Goal: Check status: Check status

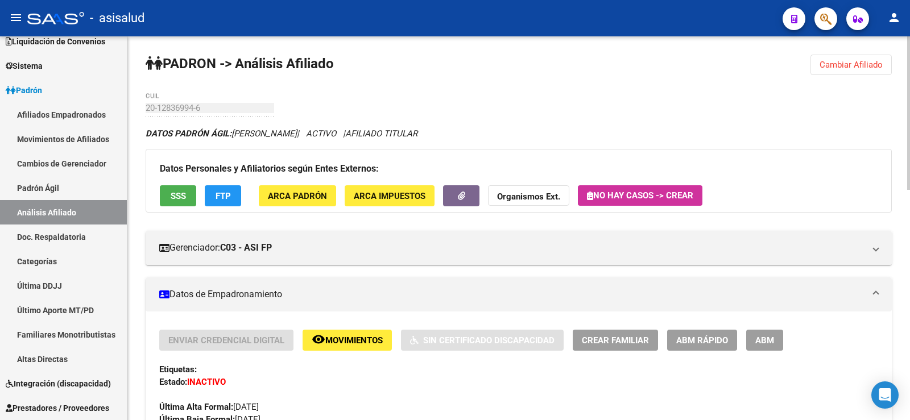
click at [830, 71] on button "Cambiar Afiliado" at bounding box center [850, 65] width 81 height 20
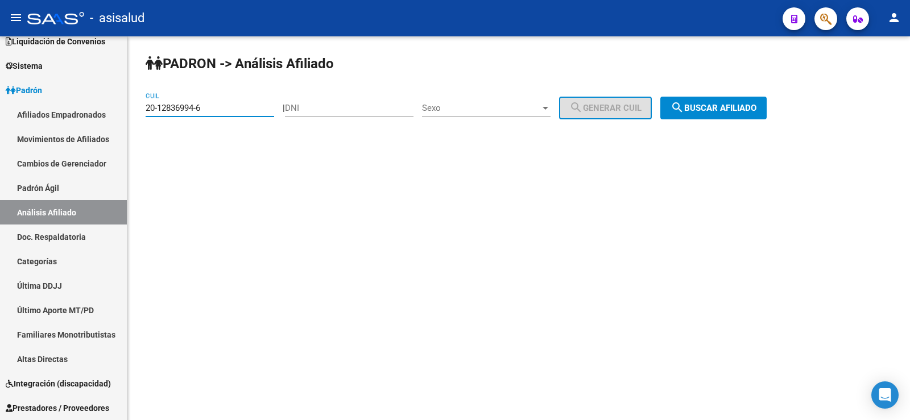
drag, startPoint x: 204, startPoint y: 106, endPoint x: 150, endPoint y: 107, distance: 54.6
click at [150, 107] on input "20-12836994-6" at bounding box center [210, 108] width 129 height 10
paste input "2-03553888"
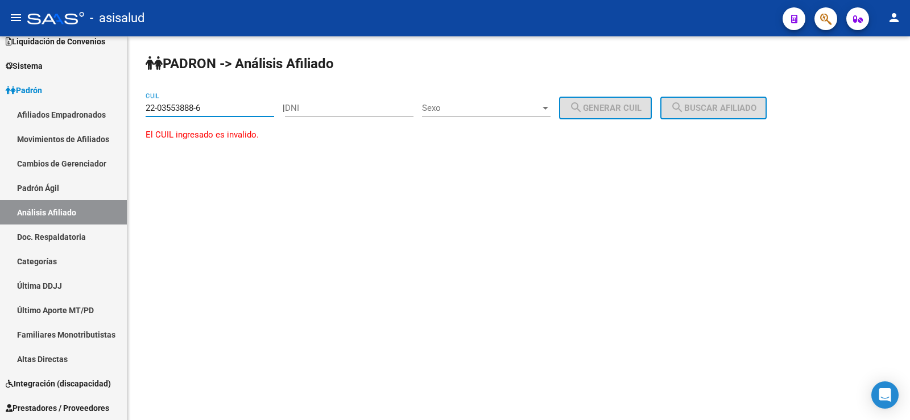
drag, startPoint x: 148, startPoint y: 107, endPoint x: 267, endPoint y: 109, distance: 118.8
click at [267, 109] on input "22-03553888-6" at bounding box center [210, 108] width 129 height 10
paste input "0-35538886-8"
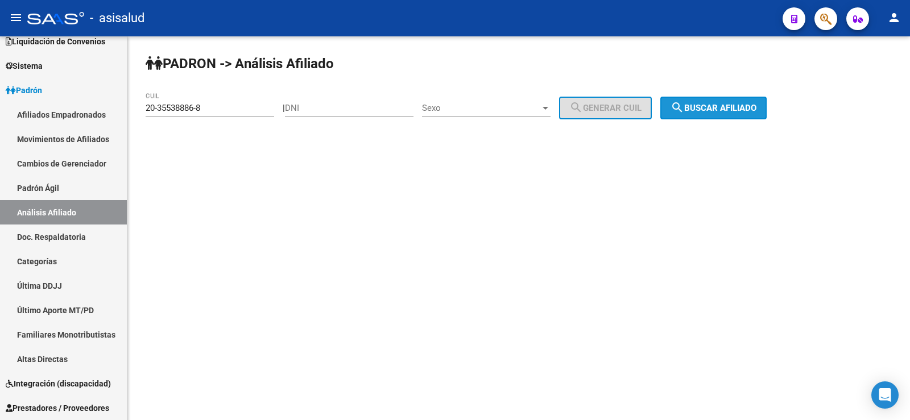
click at [756, 103] on span "search Buscar afiliado" at bounding box center [713, 108] width 86 height 10
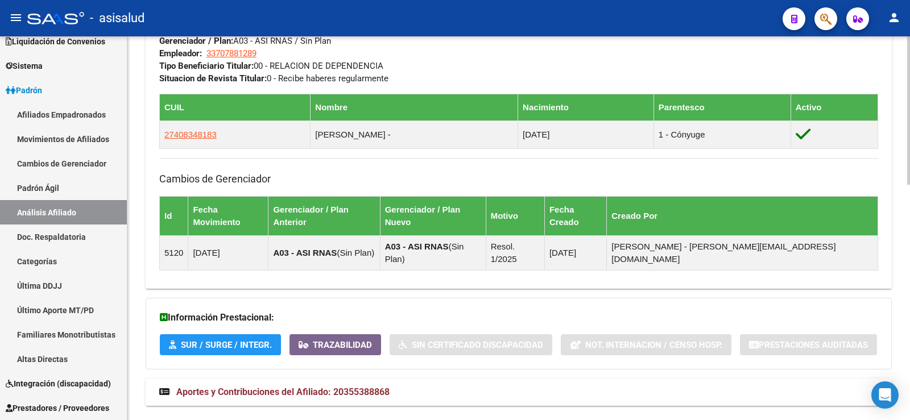
scroll to position [608, 0]
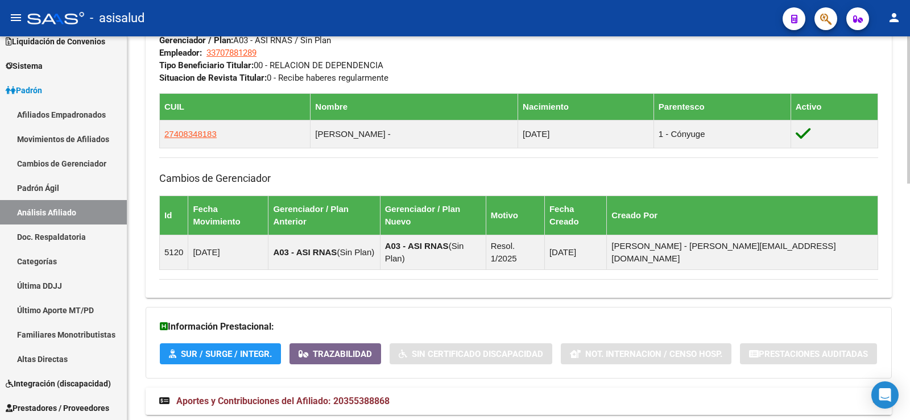
click at [355, 396] on span "Aportes y Contribuciones del Afiliado: 20355388868" at bounding box center [282, 401] width 213 height 11
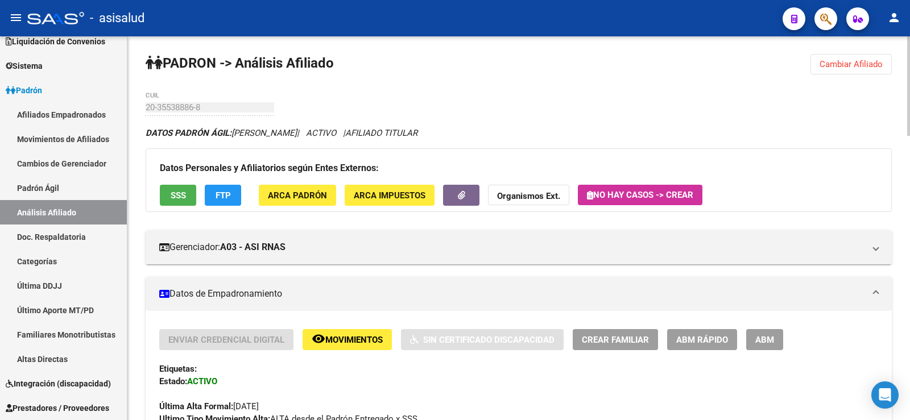
scroll to position [0, 0]
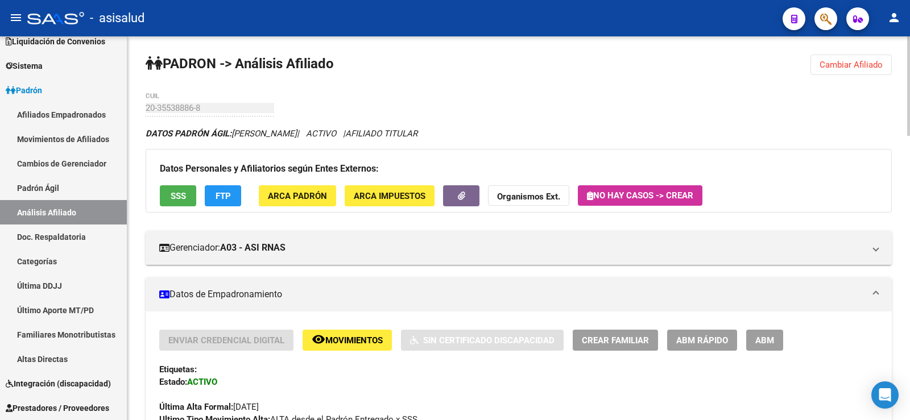
click at [842, 64] on span "Cambiar Afiliado" at bounding box center [850, 65] width 63 height 10
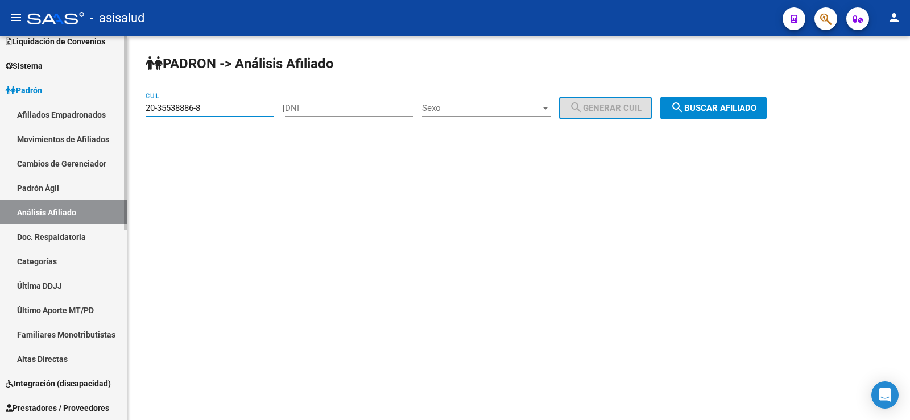
drag, startPoint x: 226, startPoint y: 106, endPoint x: 126, endPoint y: 111, distance: 99.7
click at [126, 111] on mat-sidenav-container "Firma Express Inicio Calendario SSS Instructivos Contacto OS Reportes Tablero d…" at bounding box center [455, 228] width 910 height 384
paste input "7-30064205-0"
click at [720, 108] on span "search Buscar afiliado" at bounding box center [713, 108] width 86 height 10
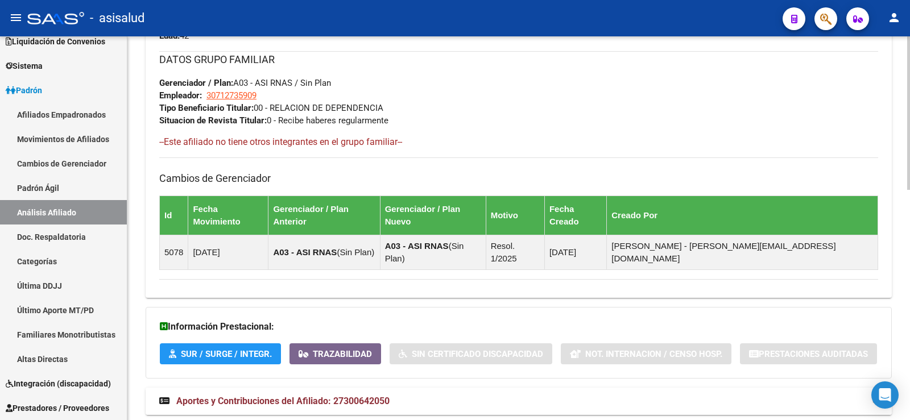
click at [338, 396] on span "Aportes y Contribuciones del Afiliado: 27300642050" at bounding box center [282, 401] width 213 height 11
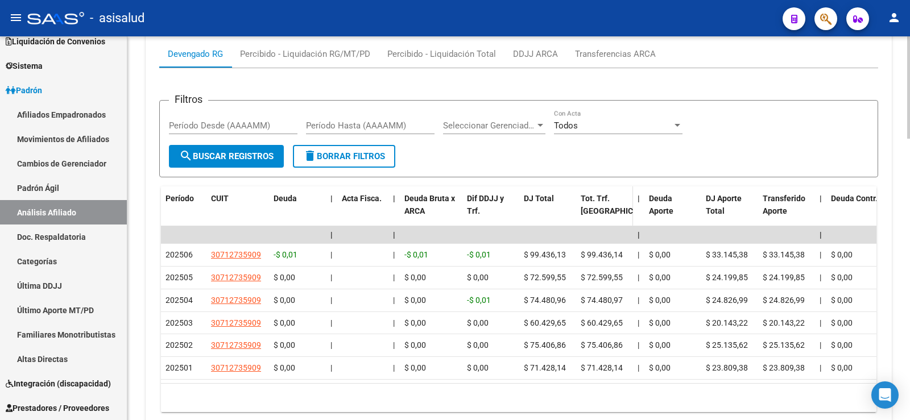
scroll to position [1038, 0]
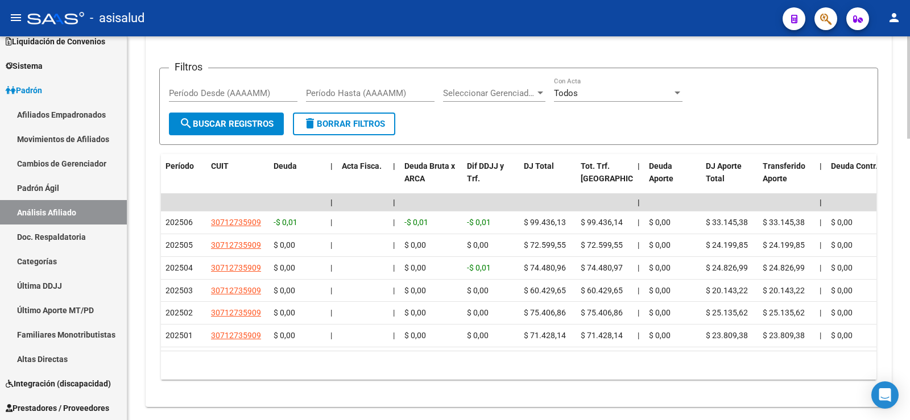
click at [401, 384] on div "cloud_download Exportar CSV Devengado RG Percibido - Liquidación RG/MT/PD Perci…" at bounding box center [519, 183] width 746 height 429
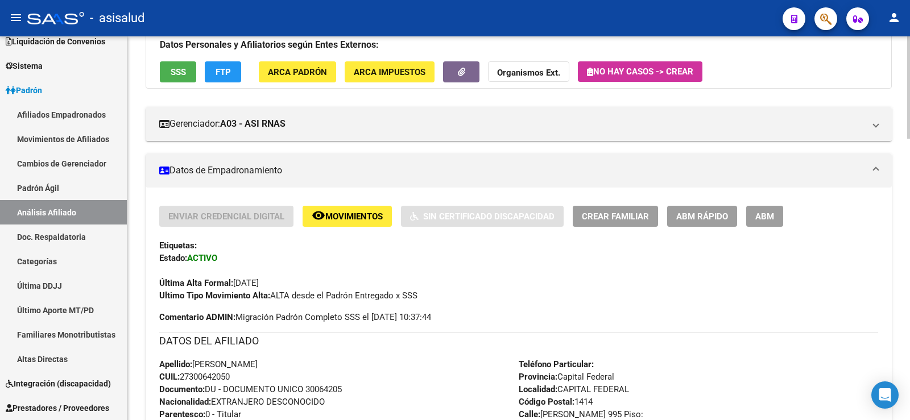
scroll to position [0, 0]
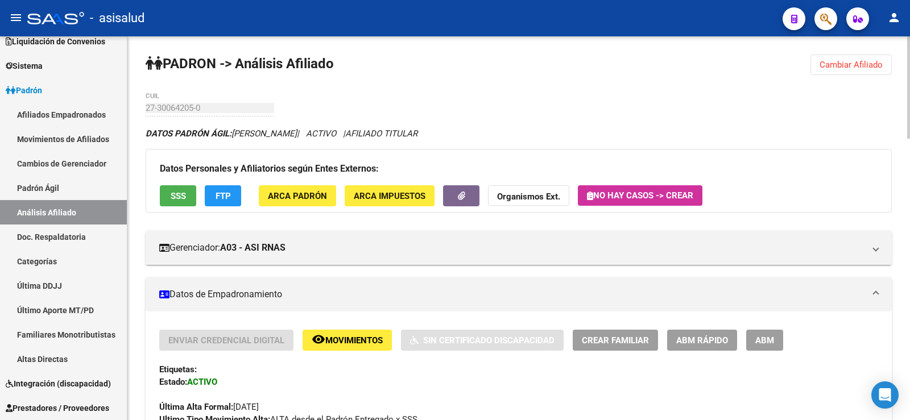
click at [854, 59] on button "Cambiar Afiliado" at bounding box center [850, 65] width 81 height 20
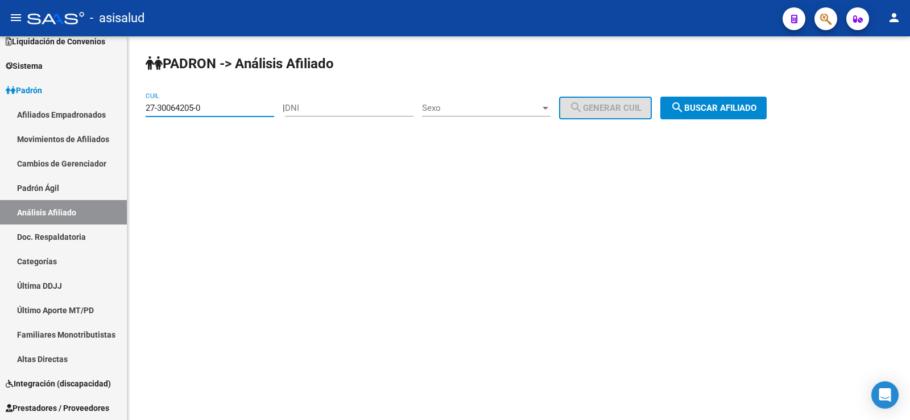
drag, startPoint x: 180, startPoint y: 111, endPoint x: 139, endPoint y: 111, distance: 41.5
click at [139, 111] on div "PADRON -> Análisis Afiliado 27-30064205-0 CUIL | DNI Sexo Sexo search Generar C…" at bounding box center [518, 95] width 782 height 119
paste input "0-35348484-3"
click at [704, 117] on button "search Buscar afiliado" at bounding box center [713, 108] width 106 height 23
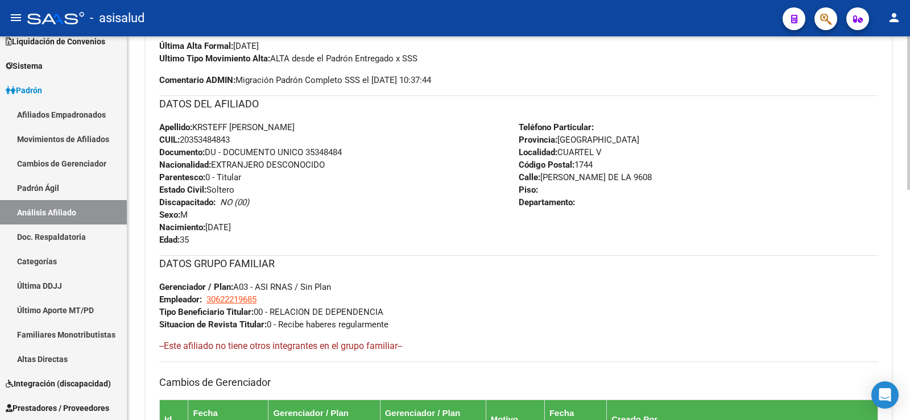
scroll to position [575, 0]
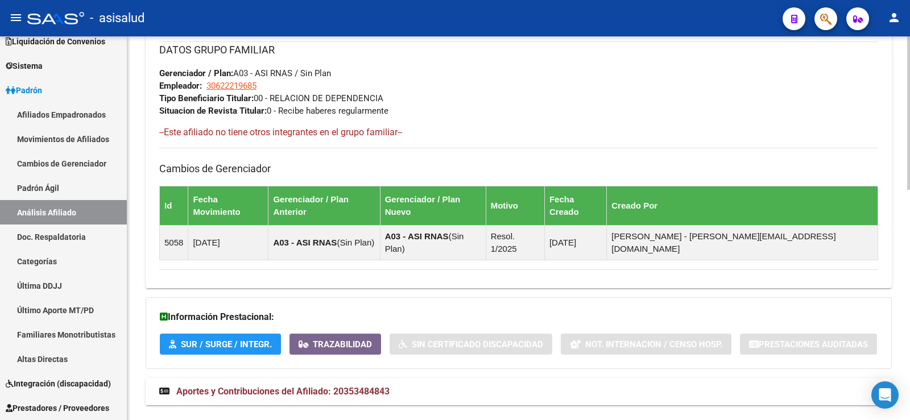
click at [339, 386] on span "Aportes y Contribuciones del Afiliado: 20353484843" at bounding box center [282, 391] width 213 height 11
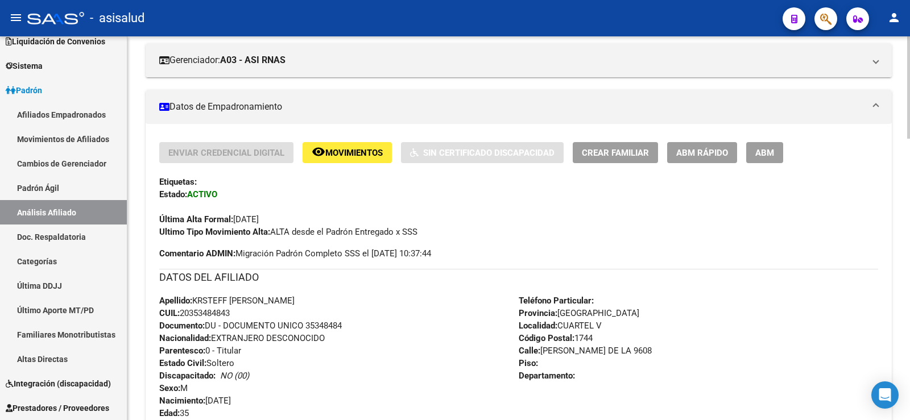
scroll to position [0, 0]
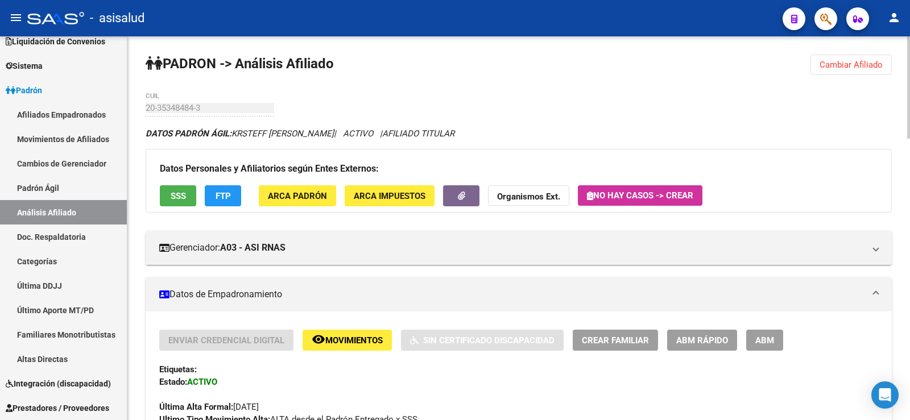
click at [843, 60] on span "Cambiar Afiliado" at bounding box center [850, 65] width 63 height 10
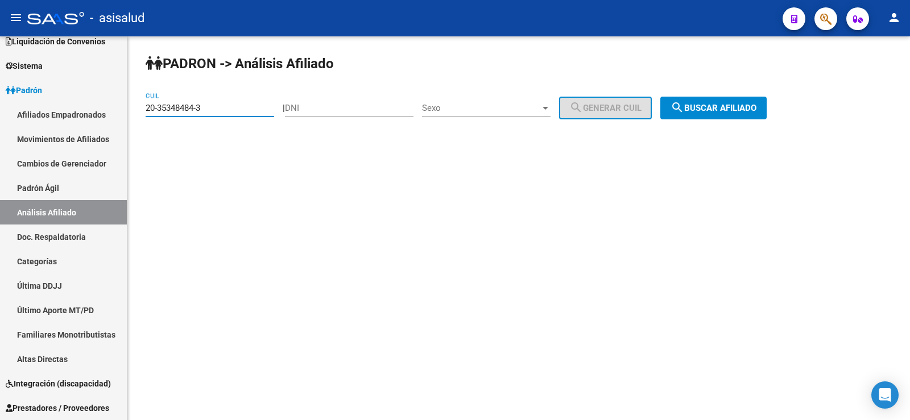
drag, startPoint x: 225, startPoint y: 105, endPoint x: 130, endPoint y: 110, distance: 95.1
click at [130, 110] on div "PADRON -> Análisis Afiliado 20-35348484-3 CUIL | DNI Sexo Sexo search Generar C…" at bounding box center [518, 95] width 782 height 119
paste input "19093788-8"
type input "20-19093788-8"
click at [719, 105] on span "search Buscar afiliado" at bounding box center [713, 108] width 86 height 10
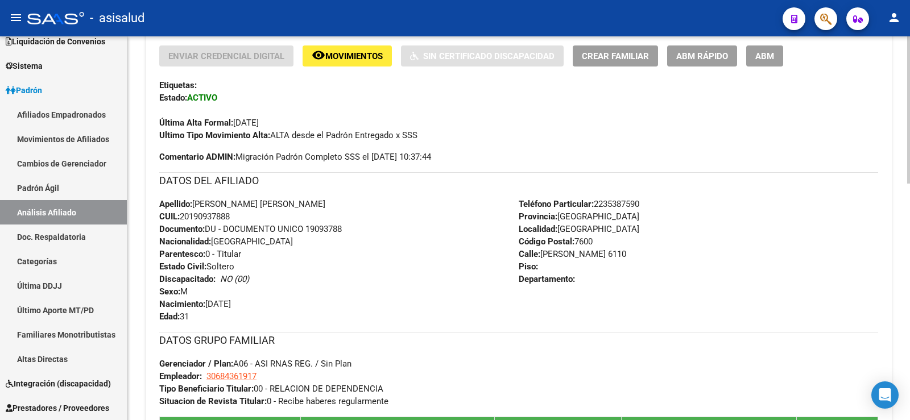
scroll to position [617, 0]
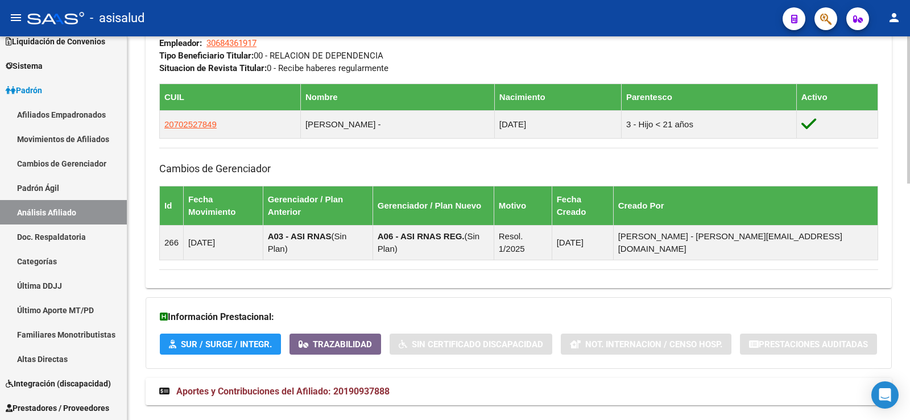
click at [318, 386] on span "Aportes y Contribuciones del Afiliado: 20190937888" at bounding box center [282, 391] width 213 height 11
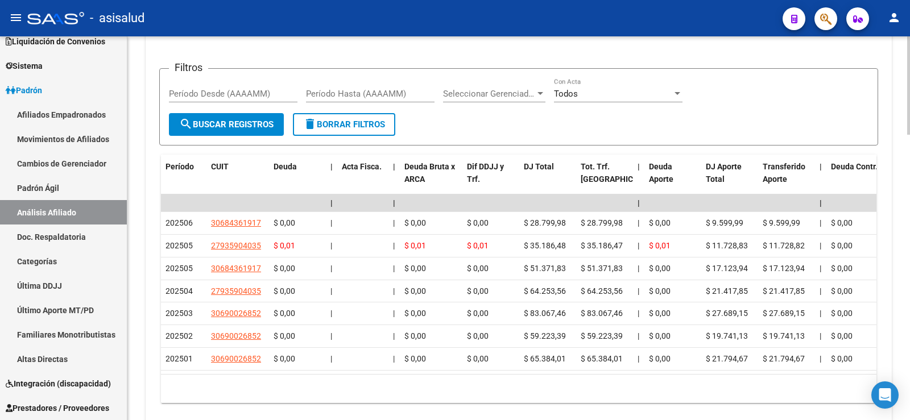
scroll to position [1081, 0]
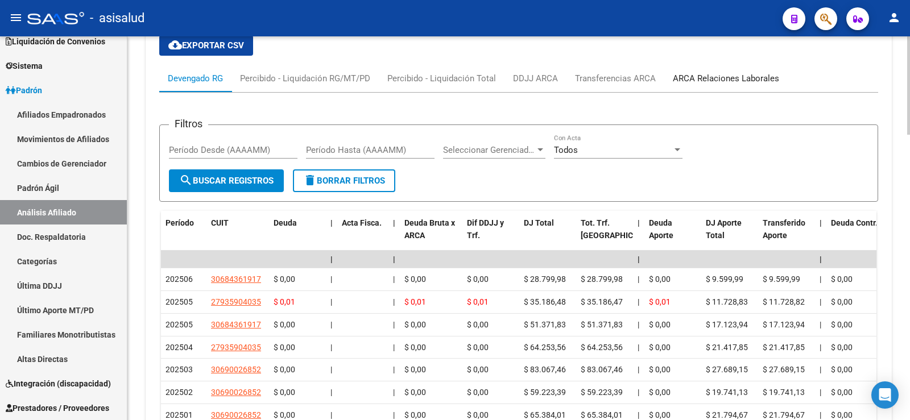
click at [740, 72] on div "ARCA Relaciones Laborales" at bounding box center [726, 78] width 106 height 13
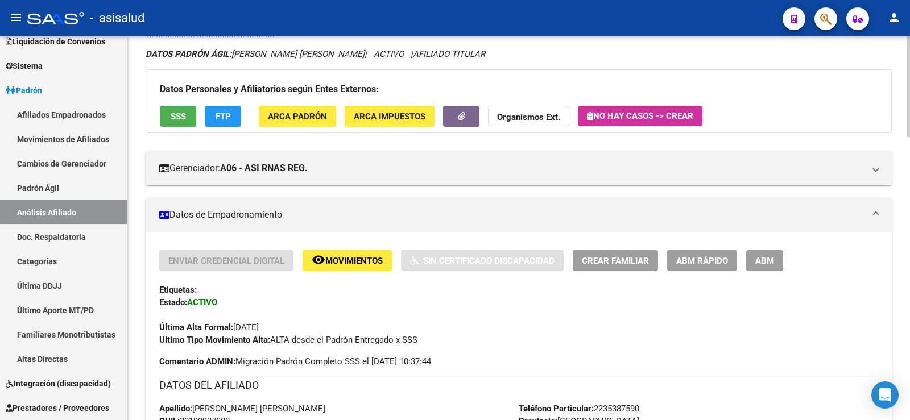
scroll to position [0, 0]
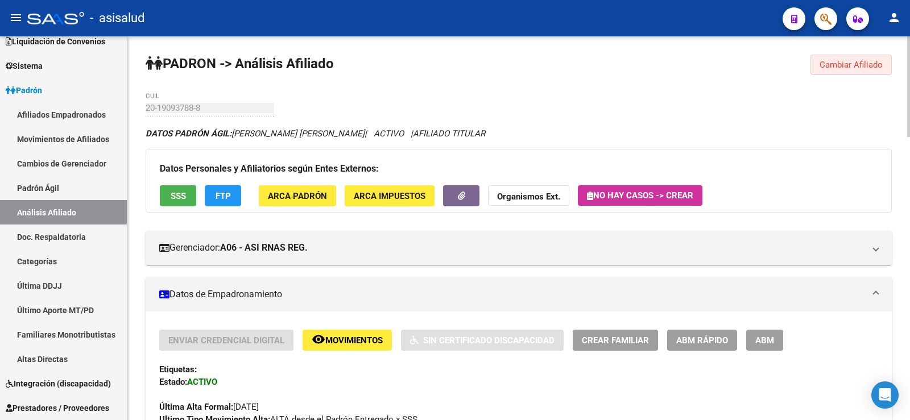
click at [832, 73] on button "Cambiar Afiliado" at bounding box center [850, 65] width 81 height 20
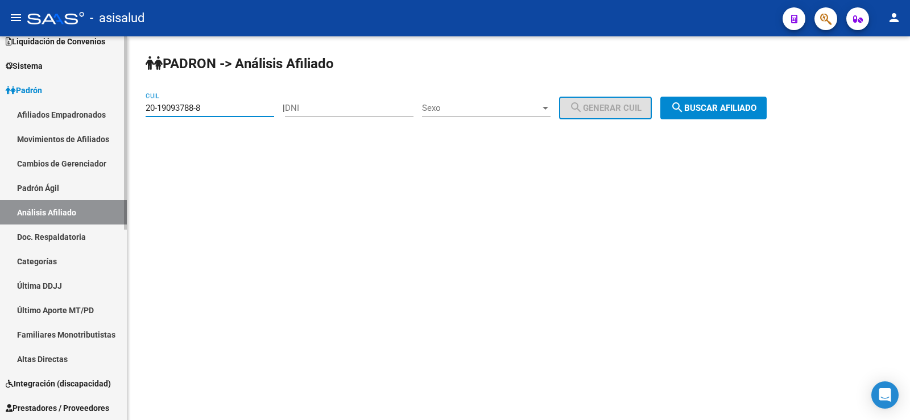
drag, startPoint x: 231, startPoint y: 108, endPoint x: 120, endPoint y: 110, distance: 110.9
click at [120, 110] on mat-sidenav-container "Firma Express Inicio Calendario SSS Instructivos Contacto OS Reportes Tablero d…" at bounding box center [455, 228] width 910 height 384
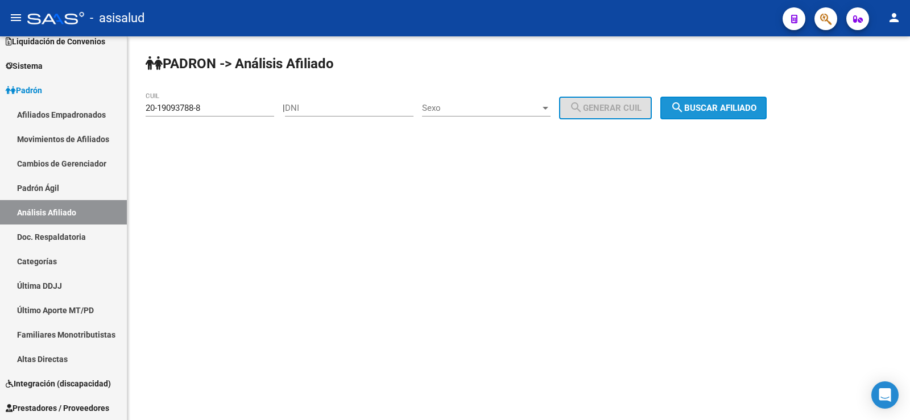
click at [699, 109] on span "search Buscar afiliado" at bounding box center [713, 108] width 86 height 10
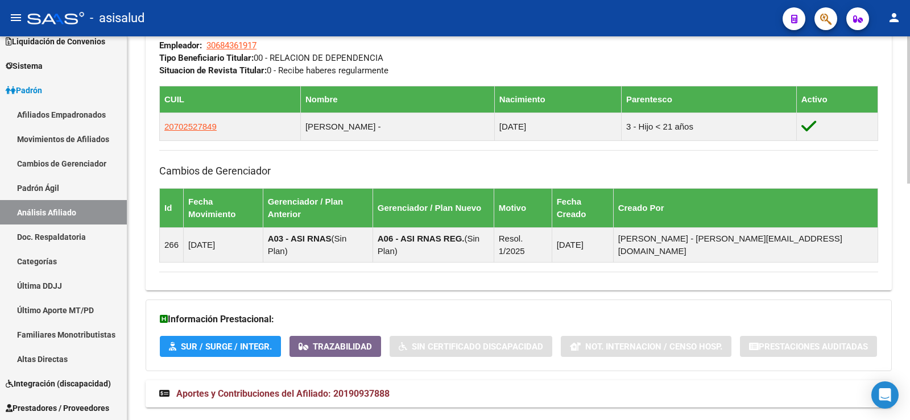
scroll to position [617, 0]
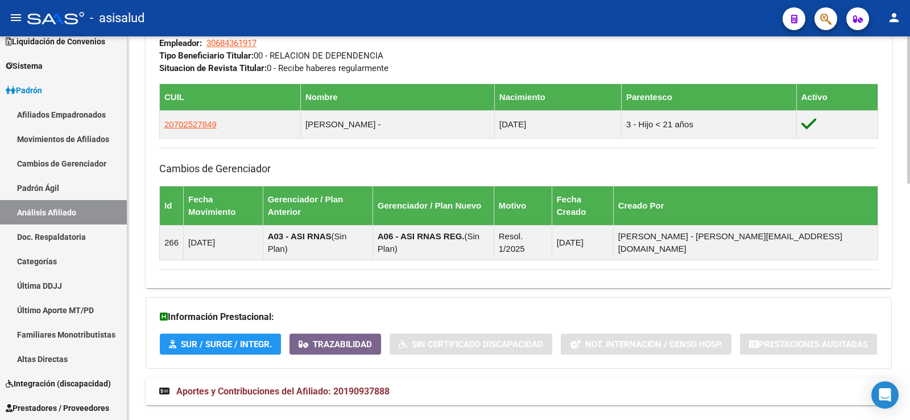
click at [374, 386] on strong "Aportes y Contribuciones del Afiliado: 20190937888" at bounding box center [274, 392] width 230 height 13
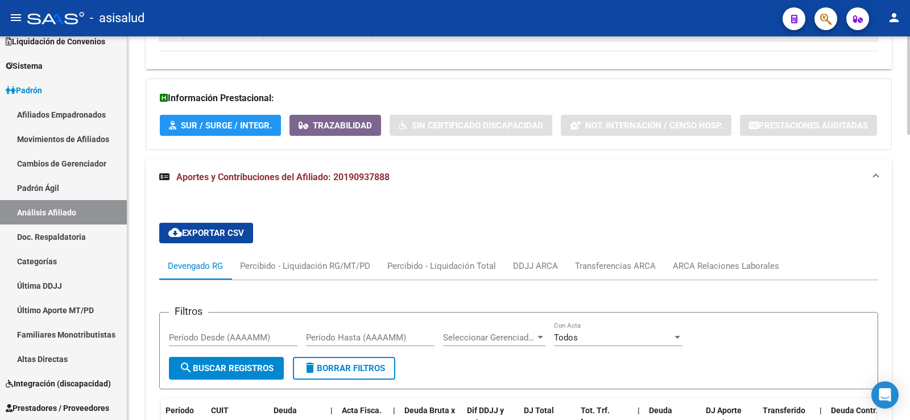
scroll to position [959, 0]
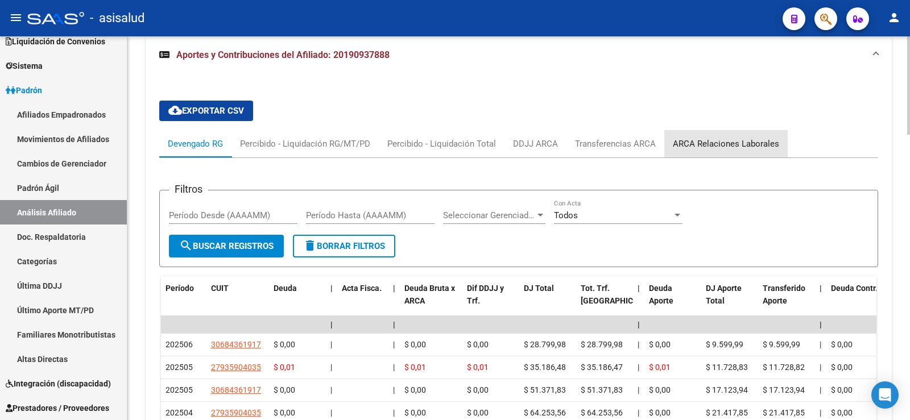
click at [728, 138] on div "ARCA Relaciones Laborales" at bounding box center [726, 144] width 106 height 13
